Goal: Information Seeking & Learning: Learn about a topic

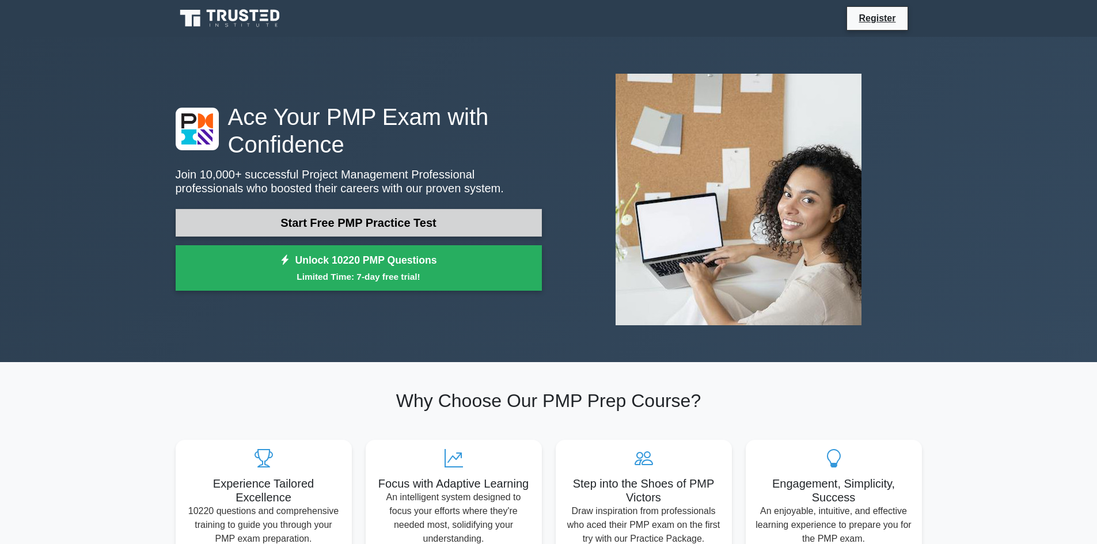
click at [365, 229] on link "Start Free PMP Practice Test" at bounding box center [359, 223] width 366 height 28
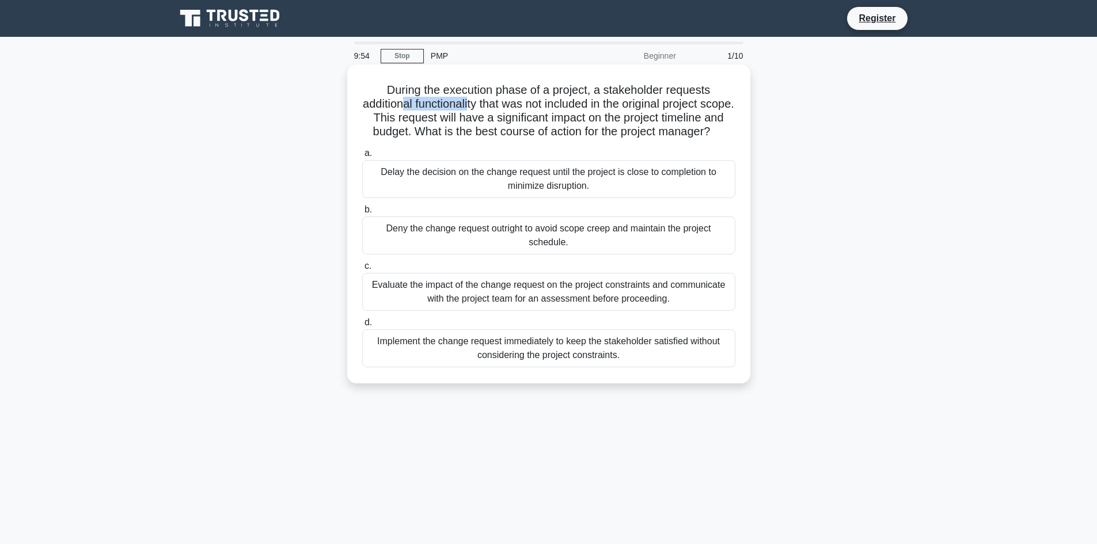
drag, startPoint x: 415, startPoint y: 107, endPoint x: 484, endPoint y: 105, distance: 69.7
click at [484, 105] on h5 "During the execution phase of a project, a stakeholder requests additional func…" at bounding box center [548, 111] width 375 height 56
drag, startPoint x: 564, startPoint y: 103, endPoint x: 718, endPoint y: 107, distance: 154.9
click at [718, 107] on h5 "During the execution phase of a project, a stakeholder requests additional func…" at bounding box center [548, 111] width 375 height 56
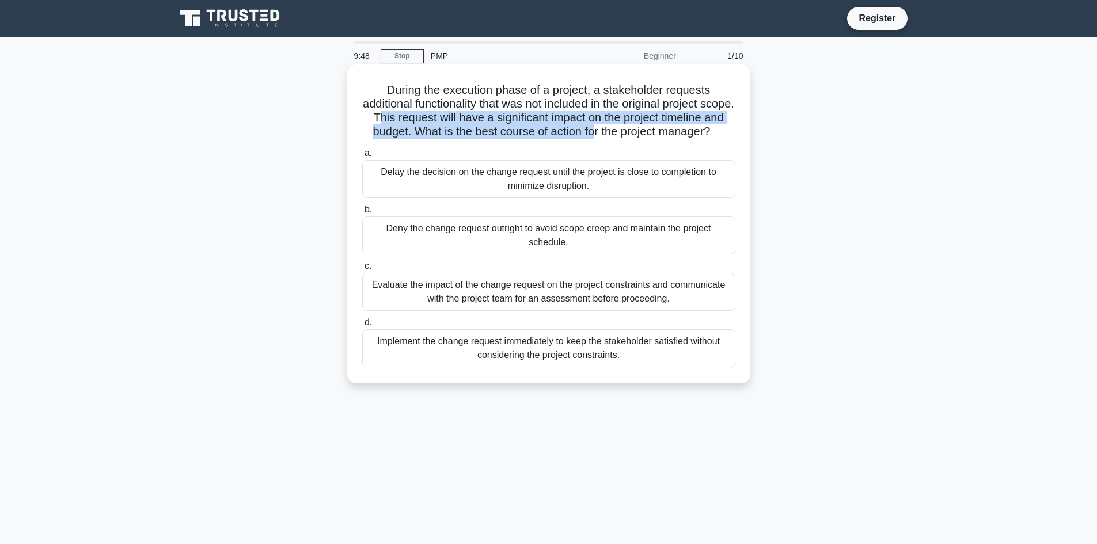
drag, startPoint x: 432, startPoint y: 123, endPoint x: 664, endPoint y: 132, distance: 232.2
click at [664, 132] on h5 "During the execution phase of a project, a stakeholder requests additional func…" at bounding box center [548, 111] width 375 height 56
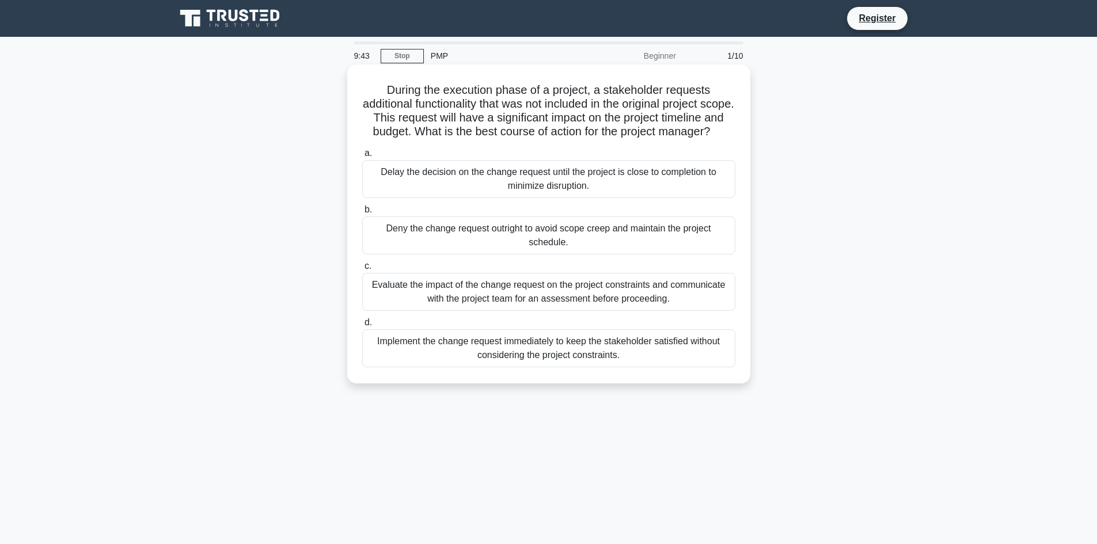
click at [506, 311] on div "Evaluate the impact of the change request on the project constraints and commun…" at bounding box center [548, 292] width 373 height 38
click at [362, 270] on input "c. Evaluate the impact of the change request on the project constraints and com…" at bounding box center [362, 266] width 0 height 7
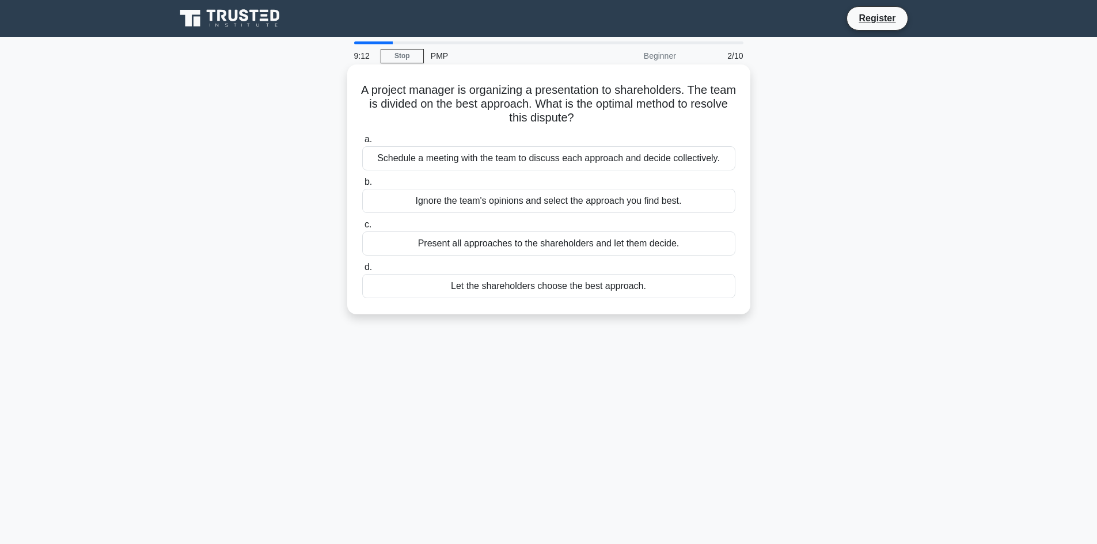
click at [513, 160] on div "Schedule a meeting with the team to discuss each approach and decide collective…" at bounding box center [548, 158] width 373 height 24
click at [362, 143] on input "a. Schedule a meeting with the team to discuss each approach and decide collect…" at bounding box center [362, 139] width 0 height 7
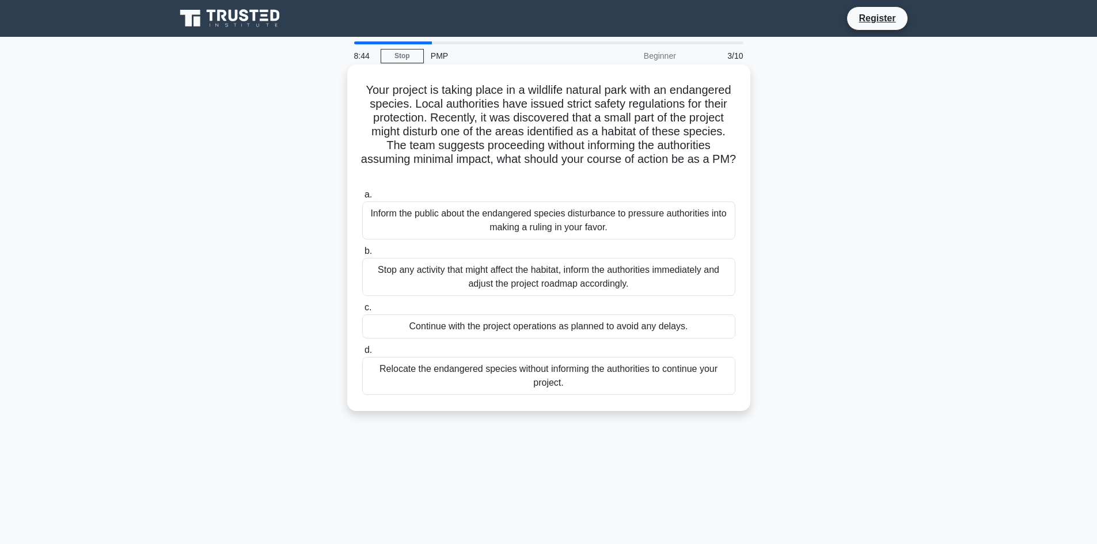
click at [472, 264] on div "Stop any activity that might affect the habitat, inform the authorities immedia…" at bounding box center [548, 277] width 373 height 38
click at [362, 255] on input "b. Stop any activity that might affect the habitat, inform the authorities imme…" at bounding box center [362, 251] width 0 height 7
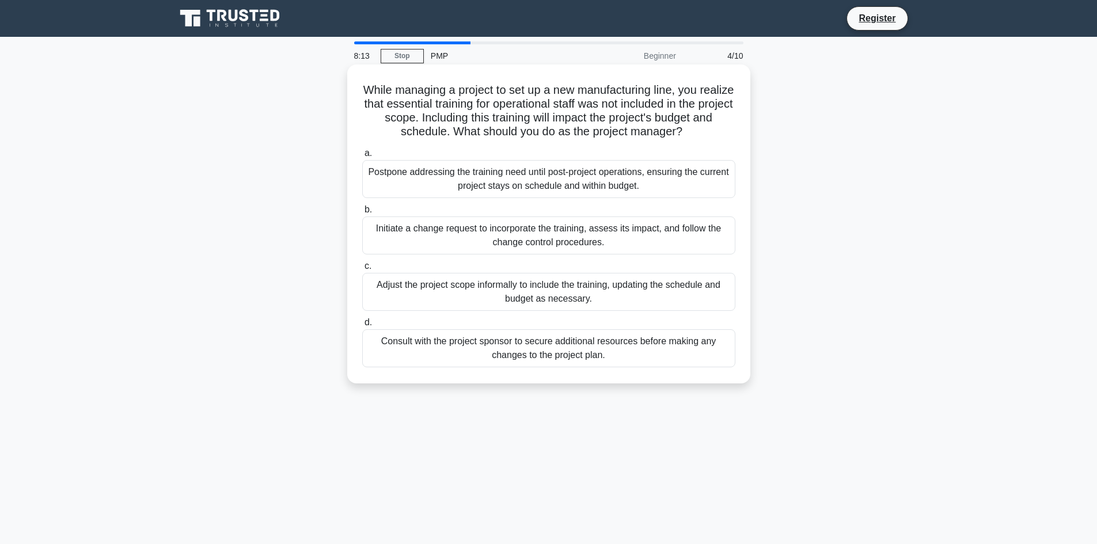
click at [549, 237] on div "Initiate a change request to incorporate the training, assess its impact, and f…" at bounding box center [548, 235] width 373 height 38
click at [625, 238] on div "Initiate a change request to incorporate the training, assess its impact, and f…" at bounding box center [548, 235] width 373 height 38
click at [362, 214] on input "b. Initiate a change request to incorporate the training, assess its impact, an…" at bounding box center [362, 209] width 0 height 7
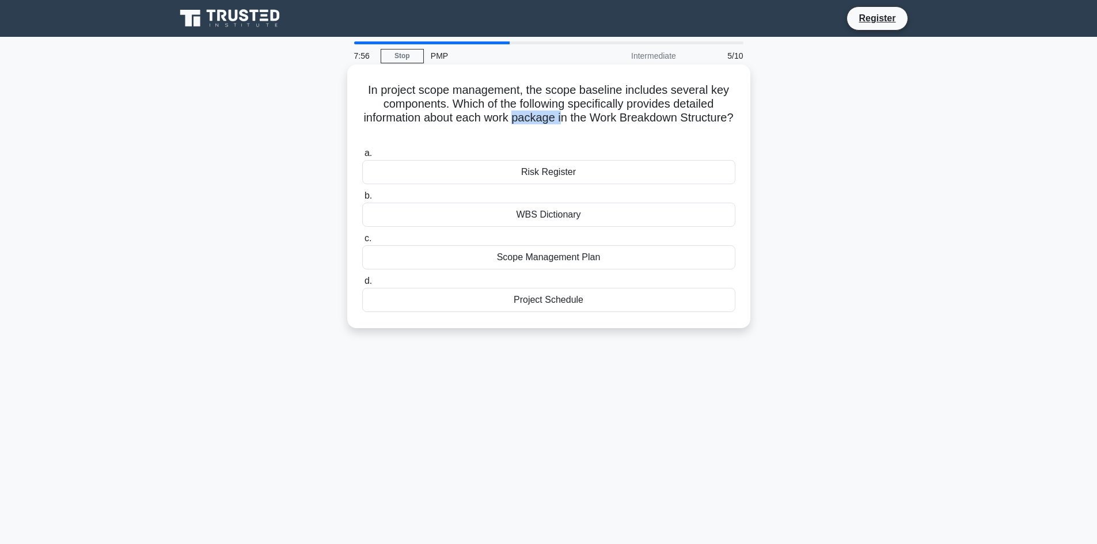
drag, startPoint x: 559, startPoint y: 121, endPoint x: 596, endPoint y: 121, distance: 37.4
click at [596, 121] on h5 "In project scope management, the scope baseline includes several key components…" at bounding box center [548, 111] width 375 height 56
click at [565, 220] on div "WBS Dictionary" at bounding box center [548, 215] width 373 height 24
click at [362, 200] on input "b. WBS Dictionary" at bounding box center [362, 195] width 0 height 7
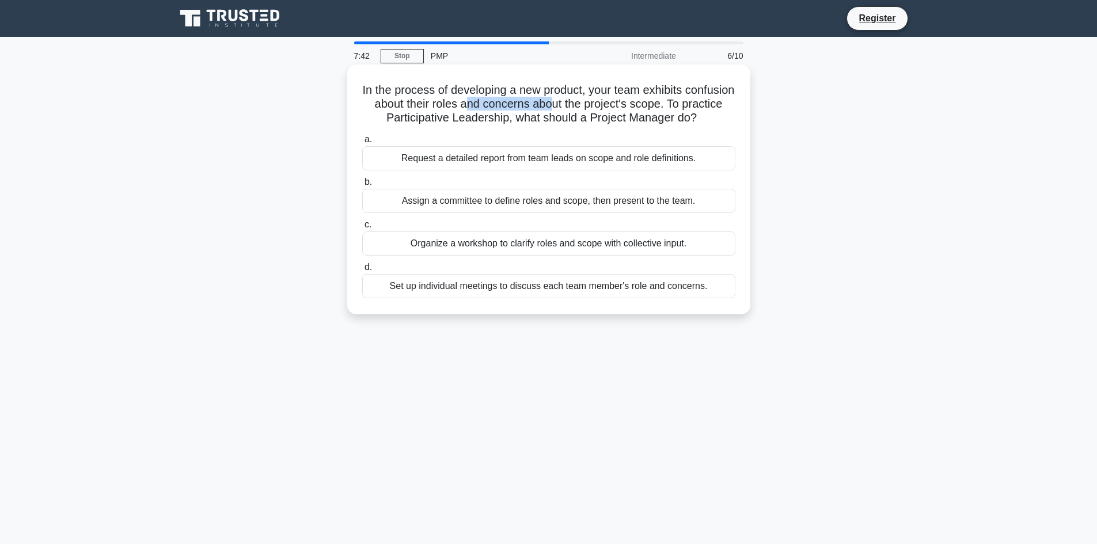
drag, startPoint x: 515, startPoint y: 107, endPoint x: 602, endPoint y: 106, distance: 86.9
click at [602, 106] on h5 "In the process of developing a new product, your team exhibits confusion about …" at bounding box center [548, 104] width 375 height 43
drag, startPoint x: 419, startPoint y: 121, endPoint x: 523, endPoint y: 121, distance: 104.2
click at [523, 121] on h5 "In the process of developing a new product, your team exhibits confusion about …" at bounding box center [548, 104] width 375 height 43
drag, startPoint x: 566, startPoint y: 122, endPoint x: 584, endPoint y: 120, distance: 18.5
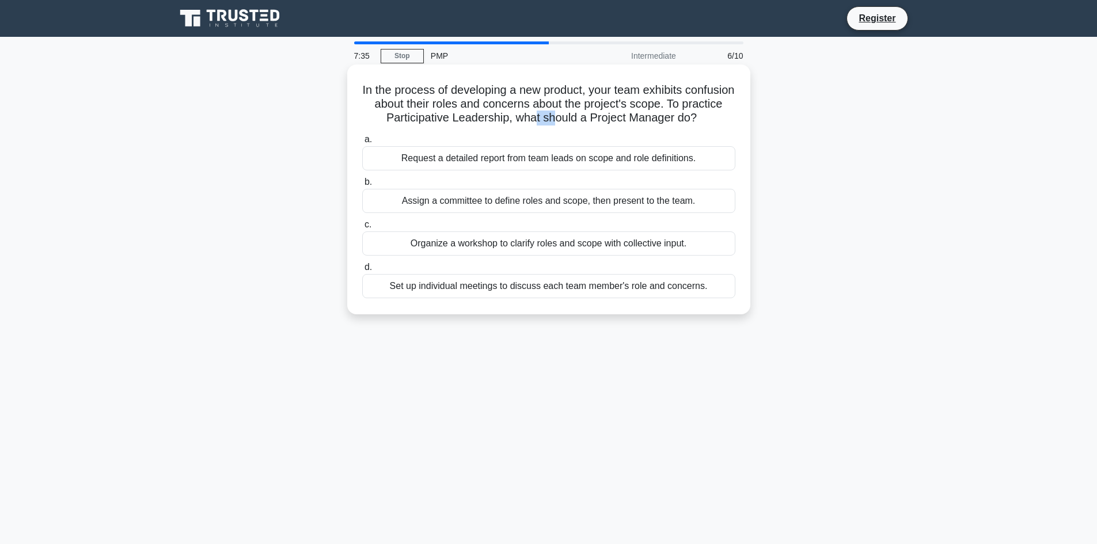
click at [584, 120] on h5 "In the process of developing a new product, your team exhibits confusion about …" at bounding box center [548, 104] width 375 height 43
click at [520, 256] on div "Organize a workshop to clarify roles and scope with collective input." at bounding box center [548, 243] width 373 height 24
click at [362, 229] on input "c. Organize a workshop to clarify roles and scope with collective input." at bounding box center [362, 224] width 0 height 7
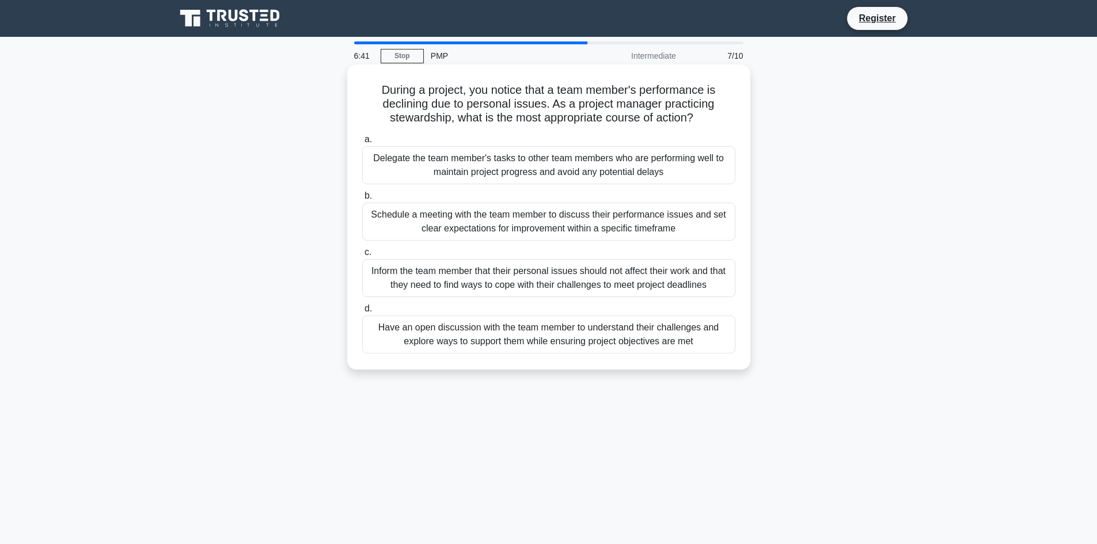
click at [459, 344] on div "Have an open discussion with the team member to understand their challenges and…" at bounding box center [548, 334] width 373 height 38
click at [362, 313] on input "d. Have an open discussion with the team member to understand their challenges …" at bounding box center [362, 308] width 0 height 7
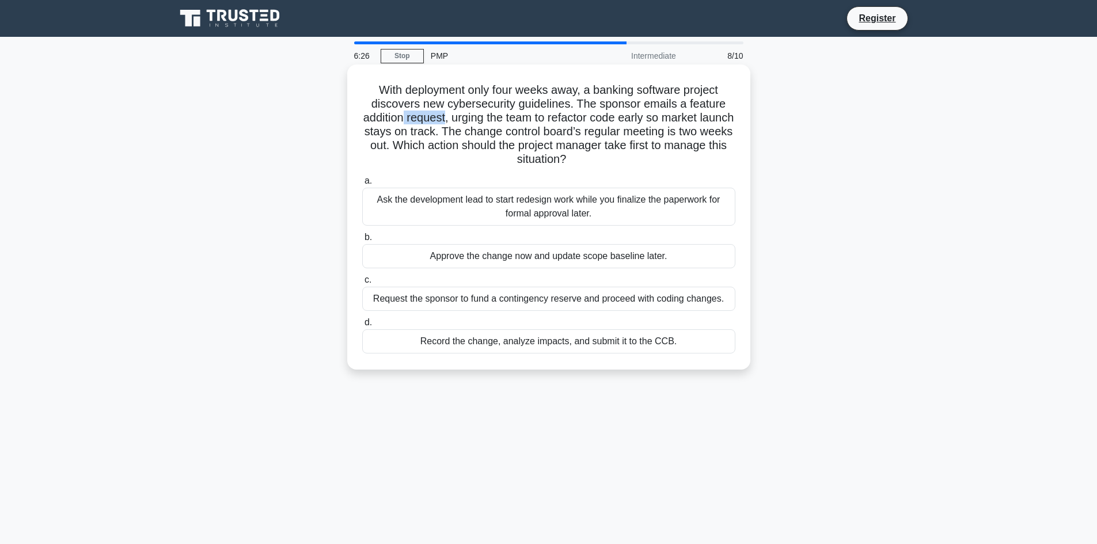
drag, startPoint x: 459, startPoint y: 120, endPoint x: 416, endPoint y: 118, distance: 43.8
click at [416, 118] on h5 "With deployment only four weeks away, a banking software project discovers new …" at bounding box center [548, 125] width 375 height 84
drag, startPoint x: 500, startPoint y: 121, endPoint x: 606, endPoint y: 119, distance: 106.0
click at [606, 119] on h5 "With deployment only four weeks away, a banking software project discovers new …" at bounding box center [548, 125] width 375 height 84
click at [428, 130] on h5 "With deployment only four weeks away, a banking software project discovers new …" at bounding box center [548, 125] width 375 height 84
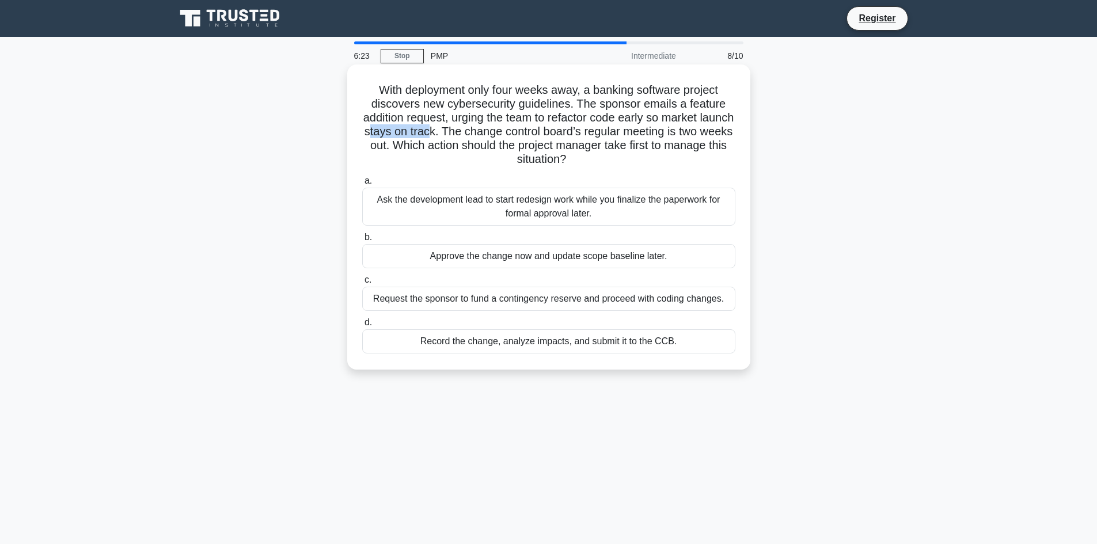
drag, startPoint x: 414, startPoint y: 131, endPoint x: 489, endPoint y: 133, distance: 75.5
click at [489, 133] on h5 "With deployment only four weeks away, a banking software project discovers new …" at bounding box center [548, 125] width 375 height 84
click at [520, 134] on h5 "With deployment only four weeks away, a banking software project discovers new …" at bounding box center [548, 125] width 375 height 84
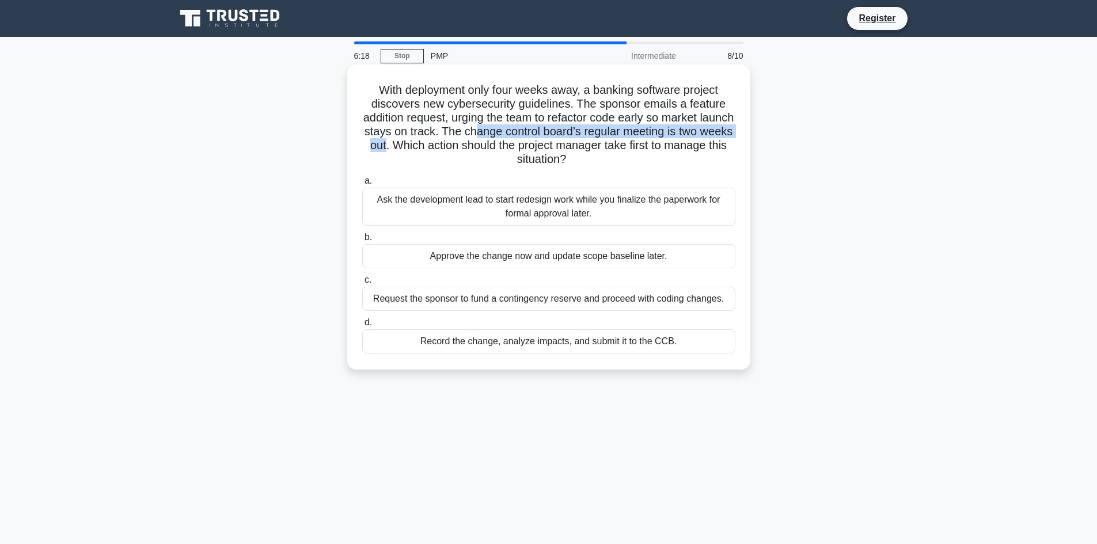
drag, startPoint x: 568, startPoint y: 136, endPoint x: 444, endPoint y: 147, distance: 124.3
click at [444, 147] on h5 "With deployment only four weeks away, a banking software project discovers new …" at bounding box center [548, 125] width 375 height 84
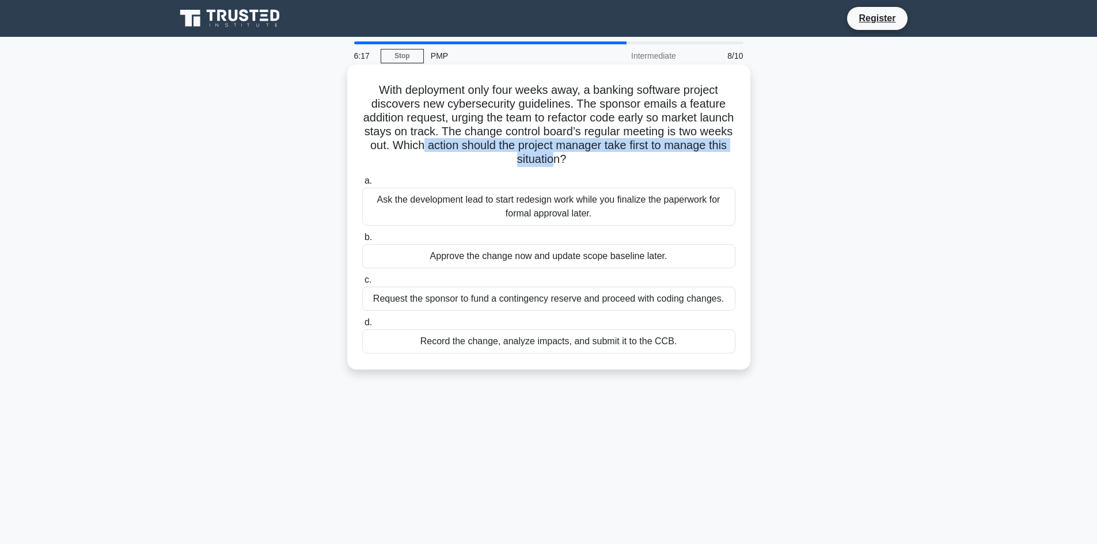
drag, startPoint x: 480, startPoint y: 149, endPoint x: 584, endPoint y: 160, distance: 104.8
click at [584, 160] on h5 "With deployment only four weeks away, a banking software project discovers new …" at bounding box center [548, 125] width 375 height 84
click at [629, 341] on div "Record the change, analyze impacts, and submit it to the CCB." at bounding box center [548, 341] width 373 height 24
click at [362, 326] on input "d. Record the change, analyze impacts, and submit it to the CCB." at bounding box center [362, 322] width 0 height 7
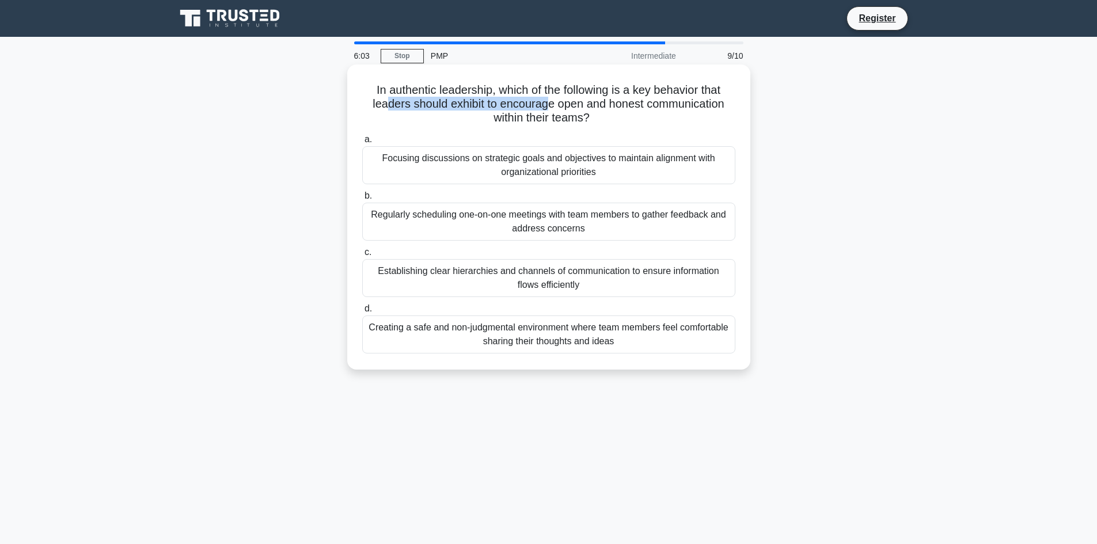
drag, startPoint x: 388, startPoint y: 106, endPoint x: 567, endPoint y: 105, distance: 178.5
click at [556, 105] on h5 "In authentic leadership, which of the following is a key behavior that leaders …" at bounding box center [548, 104] width 375 height 43
click at [604, 105] on h5 "In authentic leadership, which of the following is a key behavior that leaders …" at bounding box center [548, 104] width 375 height 43
click at [538, 344] on div "Creating a safe and non-judgmental environment where team members feel comforta…" at bounding box center [548, 334] width 373 height 38
click at [362, 313] on input "d. Creating a safe and non-judgmental environment where team members feel comfo…" at bounding box center [362, 308] width 0 height 7
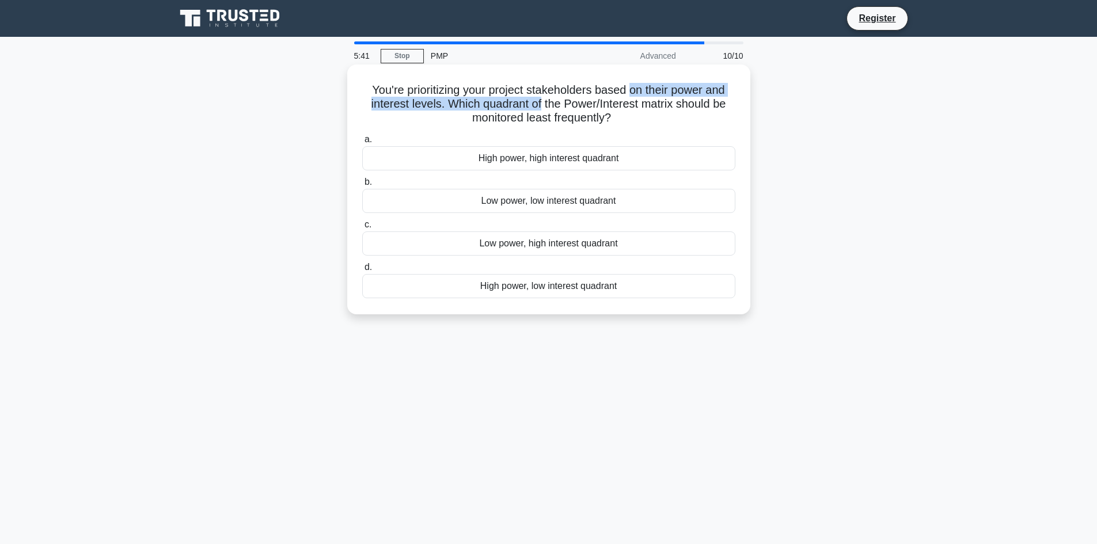
drag, startPoint x: 541, startPoint y: 100, endPoint x: 633, endPoint y: 92, distance: 92.5
click at [633, 92] on h5 "You're prioritizing your project stakeholders based on their power and interest…" at bounding box center [548, 104] width 375 height 43
click at [464, 105] on h5 "You're prioritizing your project stakeholders based on their power and interest…" at bounding box center [548, 104] width 375 height 43
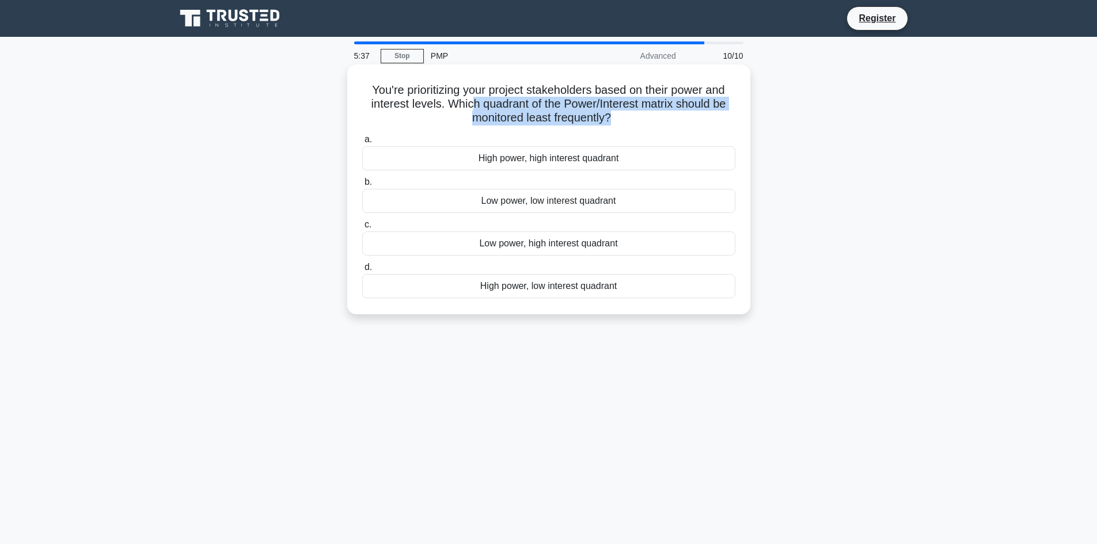
drag, startPoint x: 470, startPoint y: 107, endPoint x: 612, endPoint y: 121, distance: 142.9
click at [612, 121] on h5 "You're prioritizing your project stakeholders based on their power and interest…" at bounding box center [548, 104] width 375 height 43
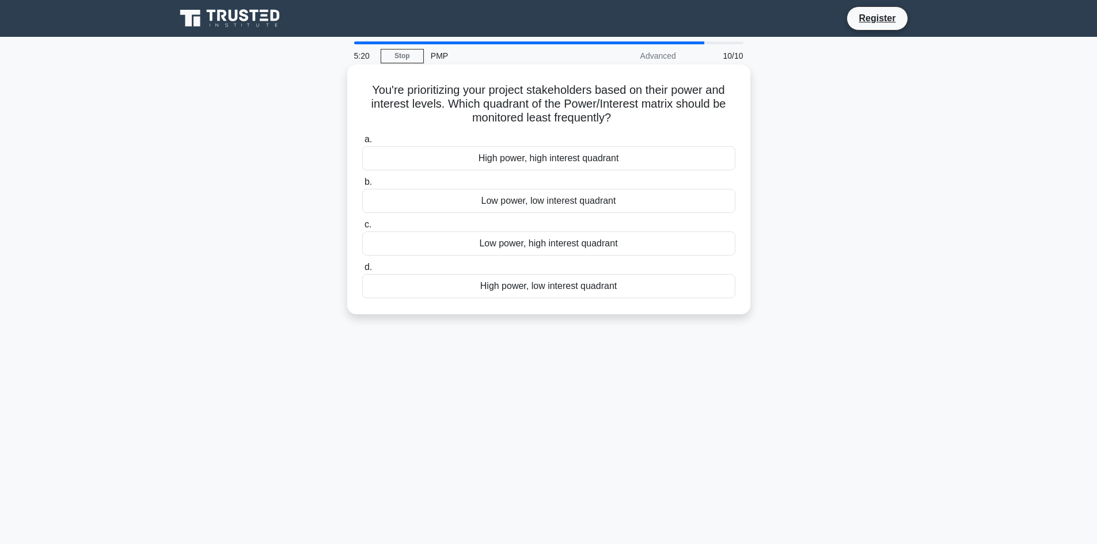
click at [534, 294] on div "High power, low interest quadrant" at bounding box center [548, 286] width 373 height 24
click at [362, 271] on input "d. High power, low interest quadrant" at bounding box center [362, 267] width 0 height 7
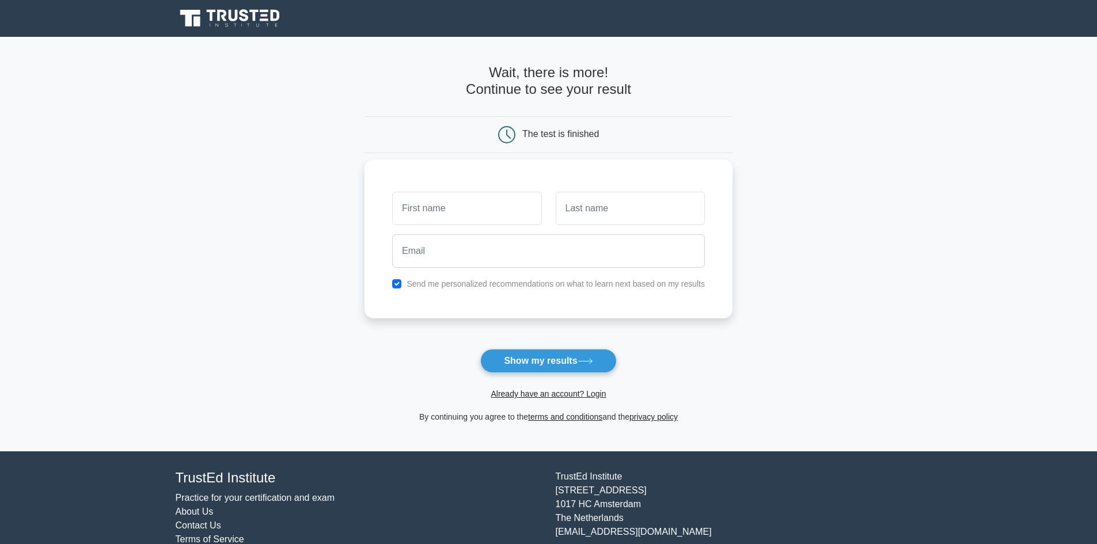
click at [458, 202] on input "text" at bounding box center [466, 208] width 149 height 33
click at [549, 359] on button "Show my results" at bounding box center [548, 361] width 136 height 24
click at [468, 215] on input "text" at bounding box center [466, 208] width 149 height 33
type input "hnk"
click at [602, 199] on input "text" at bounding box center [630, 208] width 149 height 33
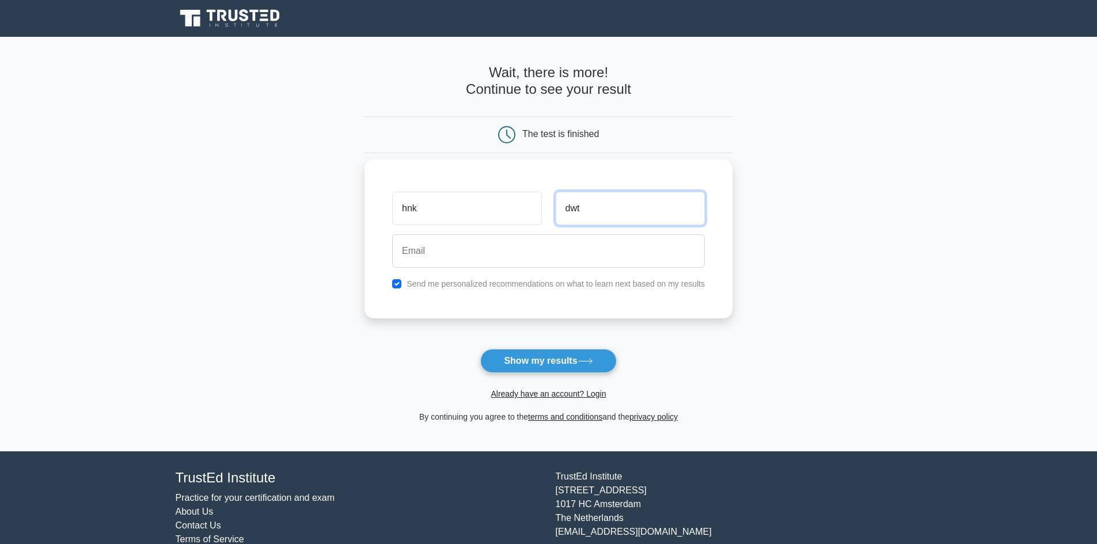
type input "dwt"
click at [476, 266] on input "email" at bounding box center [548, 250] width 313 height 33
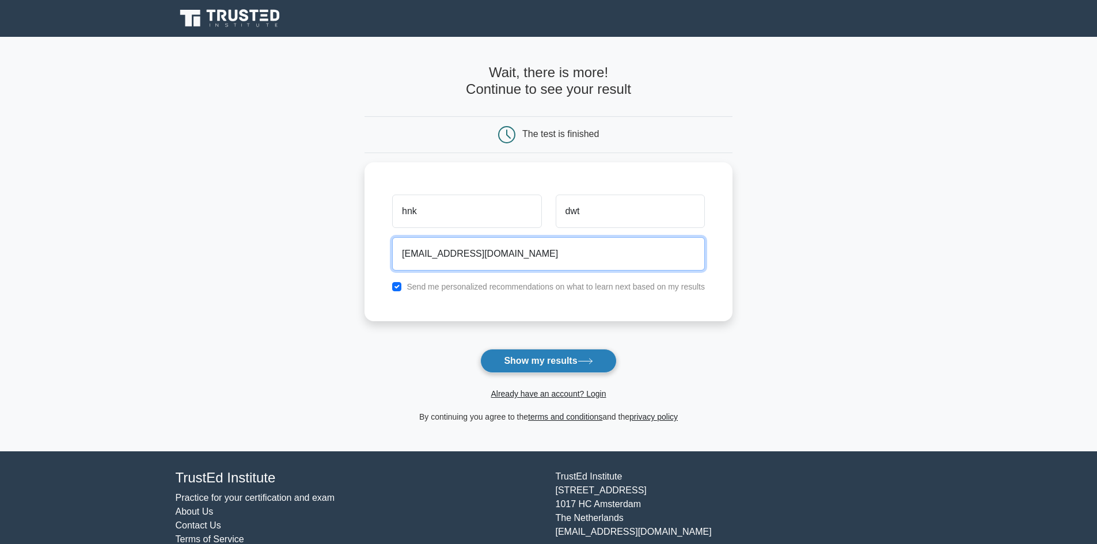
type input "hansrajdhawatal@gmail.com"
click at [531, 362] on button "Show my results" at bounding box center [548, 361] width 136 height 24
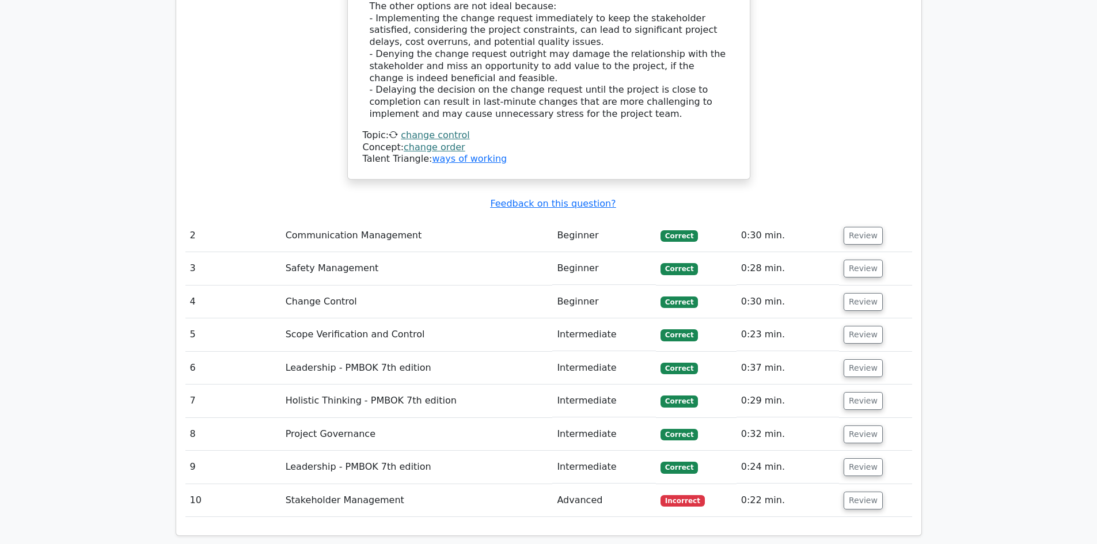
scroll to position [1670, 0]
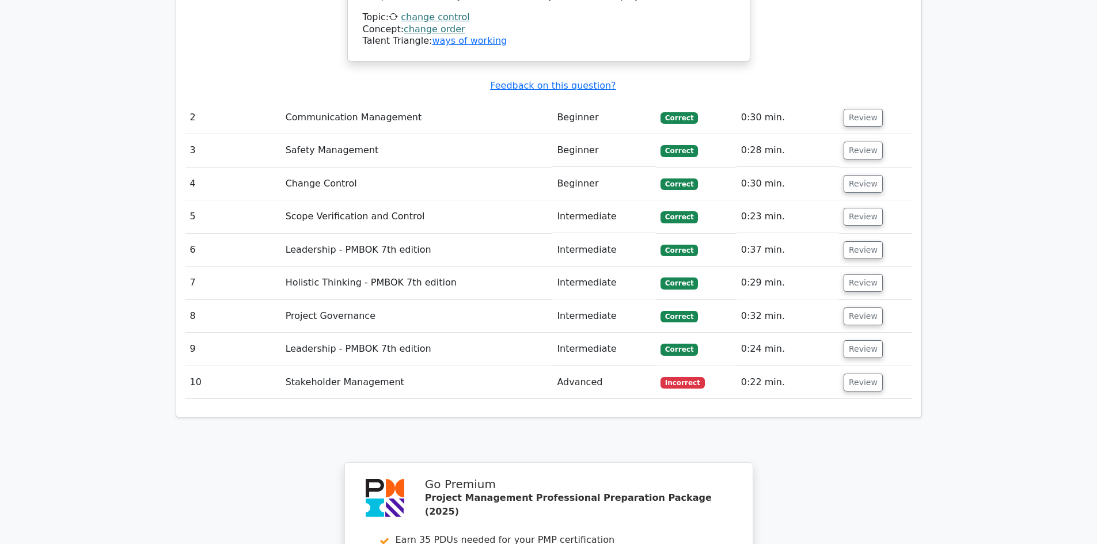
click at [367, 366] on td "Stakeholder Management" at bounding box center [417, 382] width 272 height 33
click at [864, 374] on button "Review" at bounding box center [862, 383] width 39 height 18
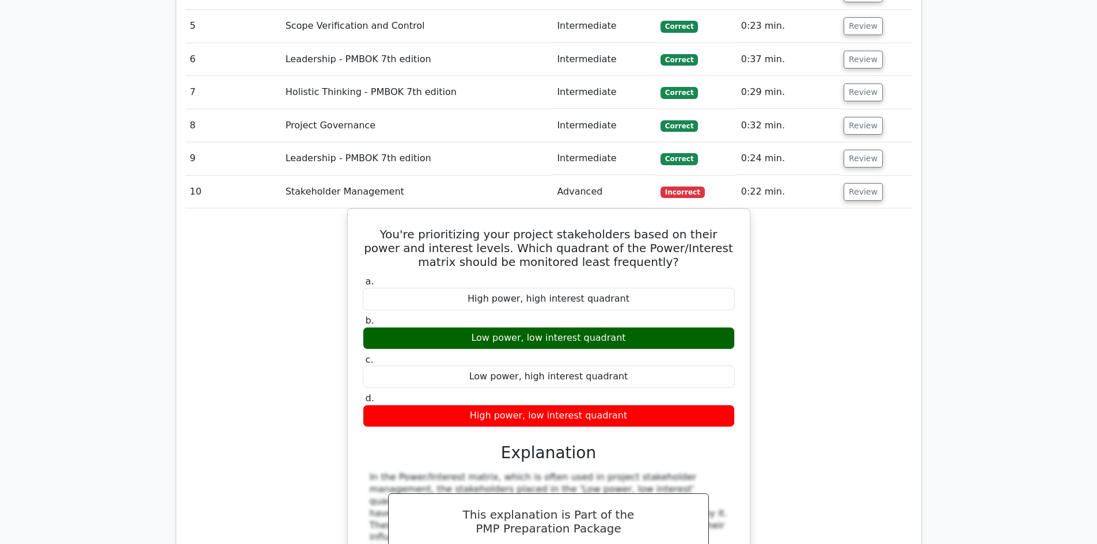
scroll to position [1900, 0]
